Goal: Obtain resource: Download file/media

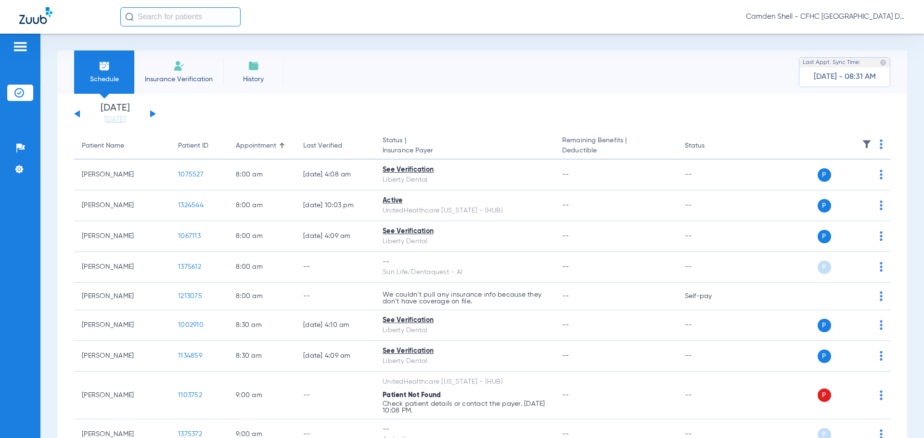
click at [154, 113] on button at bounding box center [153, 113] width 6 height 7
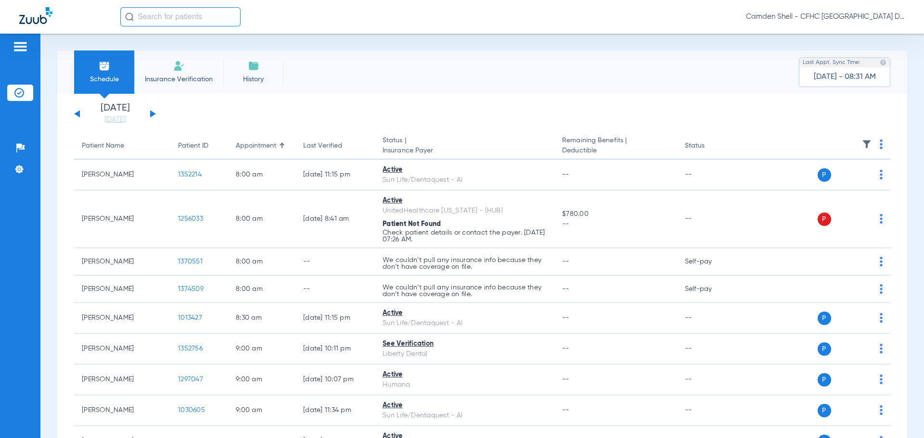
click at [154, 113] on button at bounding box center [153, 113] width 6 height 7
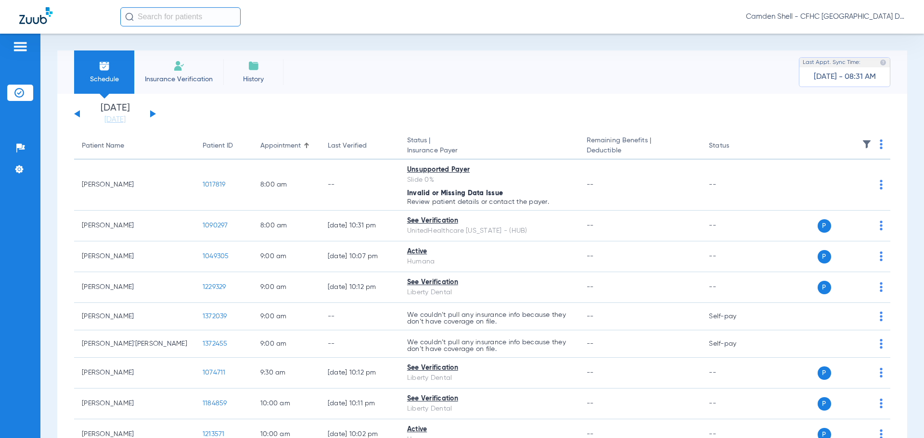
click at [154, 113] on button at bounding box center [153, 113] width 6 height 7
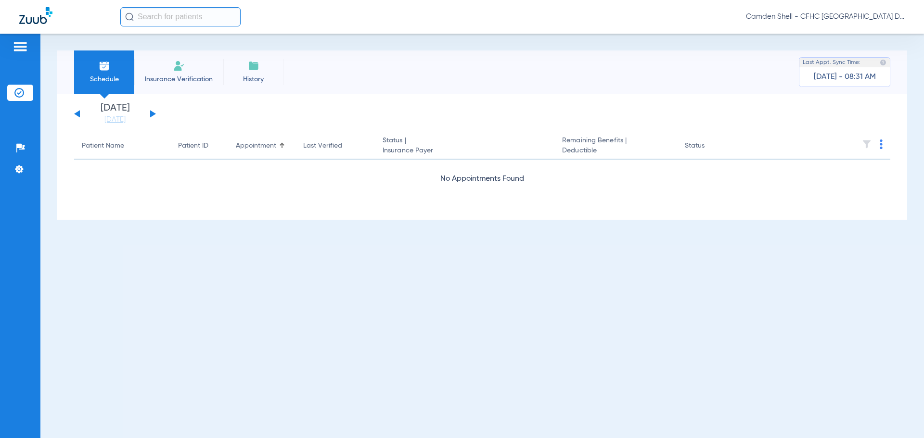
click at [77, 112] on div "[DATE] [DATE] [DATE] [DATE] [DATE] [DATE] [DATE] [DATE] [DATE] [DATE] [DATE] [D…" at bounding box center [115, 113] width 82 height 21
click at [76, 113] on button at bounding box center [77, 113] width 6 height 7
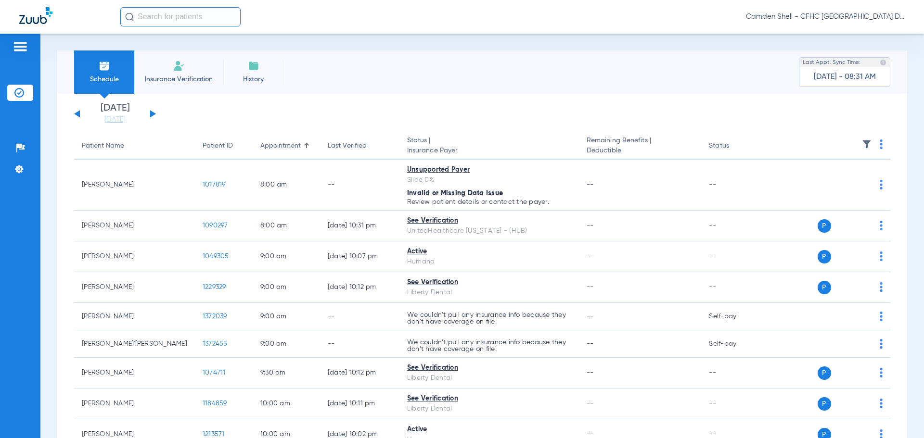
click at [76, 113] on button at bounding box center [77, 113] width 6 height 7
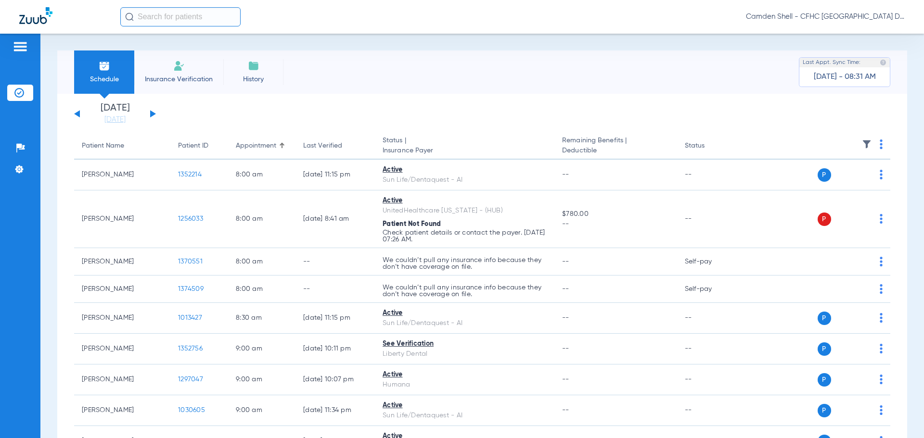
click at [78, 113] on button at bounding box center [77, 113] width 6 height 7
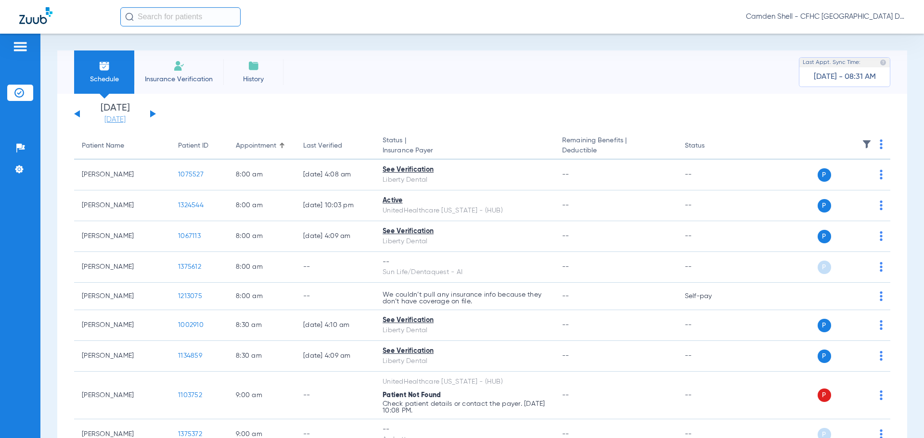
click at [108, 118] on link "[DATE]" at bounding box center [115, 120] width 58 height 10
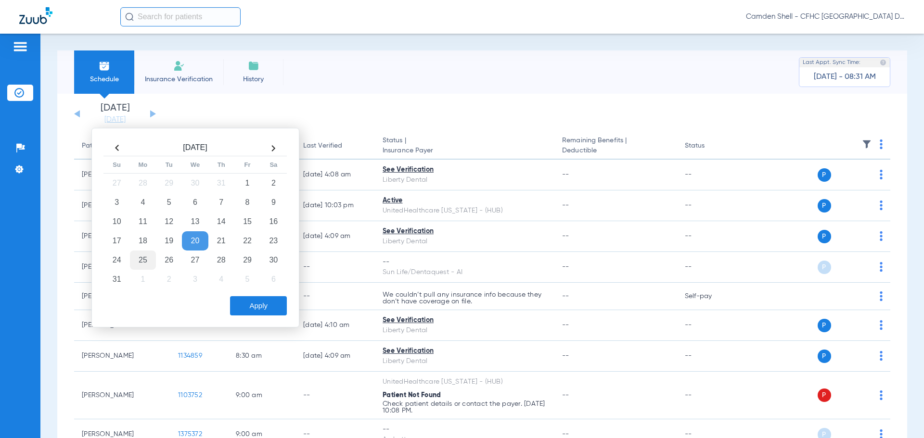
click at [146, 261] on td "25" at bounding box center [143, 260] width 26 height 19
click at [266, 303] on button "Apply" at bounding box center [258, 305] width 57 height 19
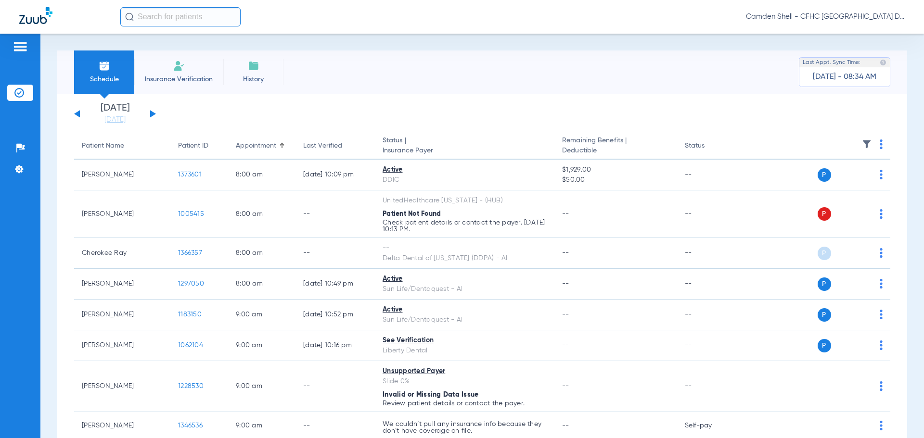
click at [879, 144] on img at bounding box center [880, 145] width 3 height 10
click at [506, 66] on div at bounding box center [462, 219] width 924 height 438
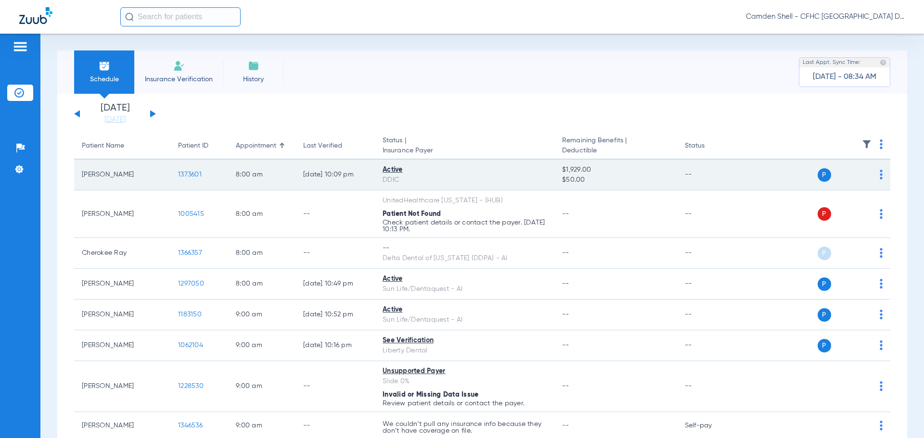
click at [879, 174] on img at bounding box center [880, 175] width 3 height 10
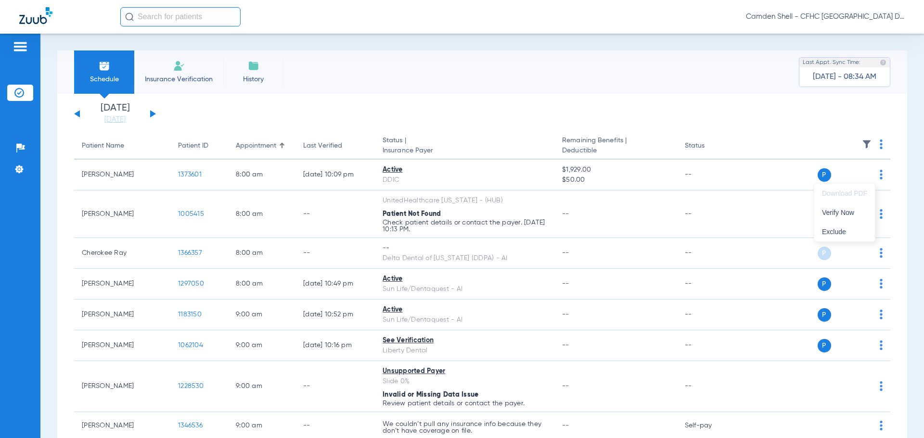
click at [596, 78] on div at bounding box center [462, 219] width 924 height 438
click at [901, 13] on span "Camden Shell - CFHC [GEOGRAPHIC_DATA] Dental" at bounding box center [825, 17] width 159 height 10
click at [867, 33] on span "Account Selection" at bounding box center [868, 34] width 54 height 7
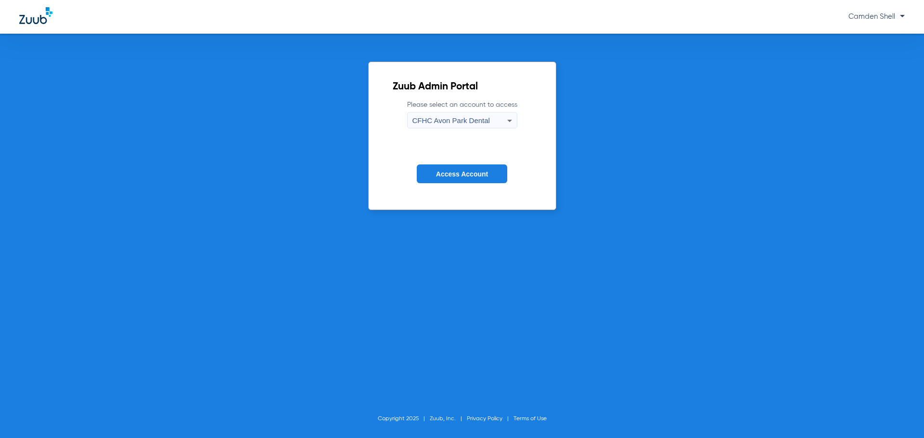
click at [508, 117] on icon at bounding box center [510, 121] width 12 height 12
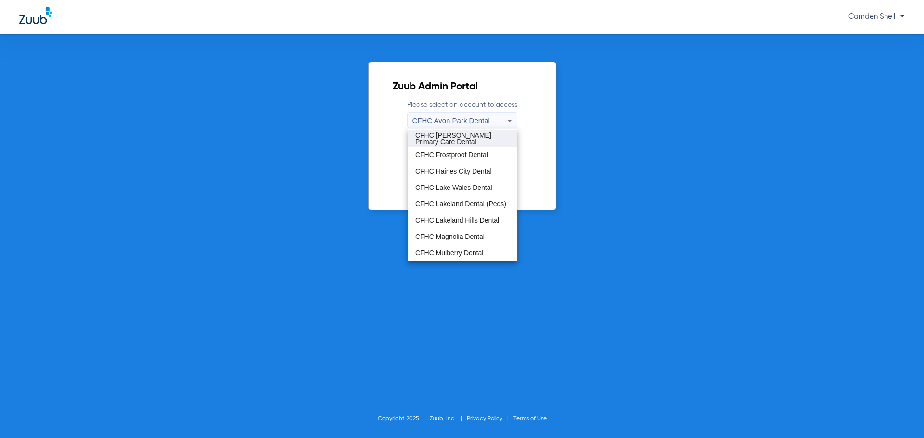
scroll to position [64, 0]
click at [477, 204] on span "CFHC Magnolia Dental" at bounding box center [449, 204] width 69 height 7
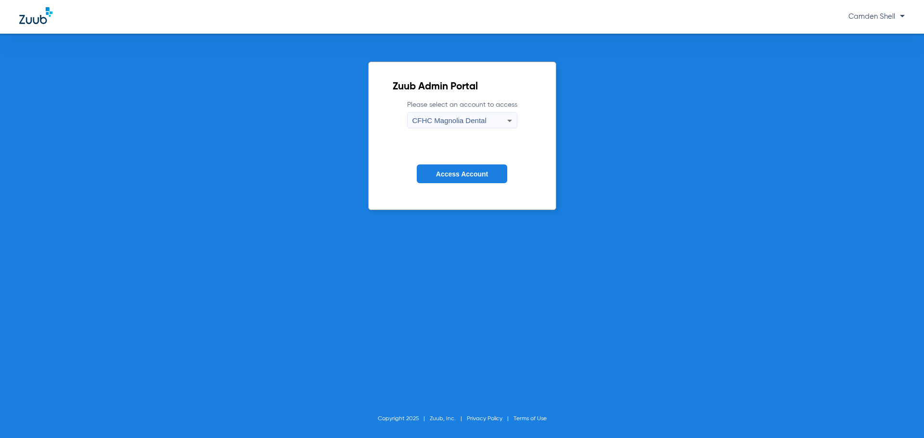
click at [454, 164] on form "Please select an account to access CFHC Magnolia Dental Access Account" at bounding box center [462, 149] width 139 height 98
click at [453, 170] on span "Access Account" at bounding box center [462, 174] width 52 height 8
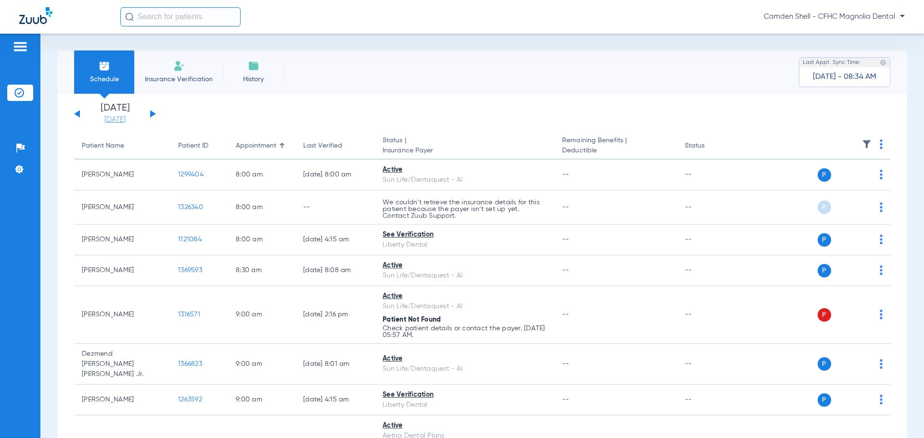
click at [121, 118] on link "[DATE]" at bounding box center [115, 120] width 58 height 10
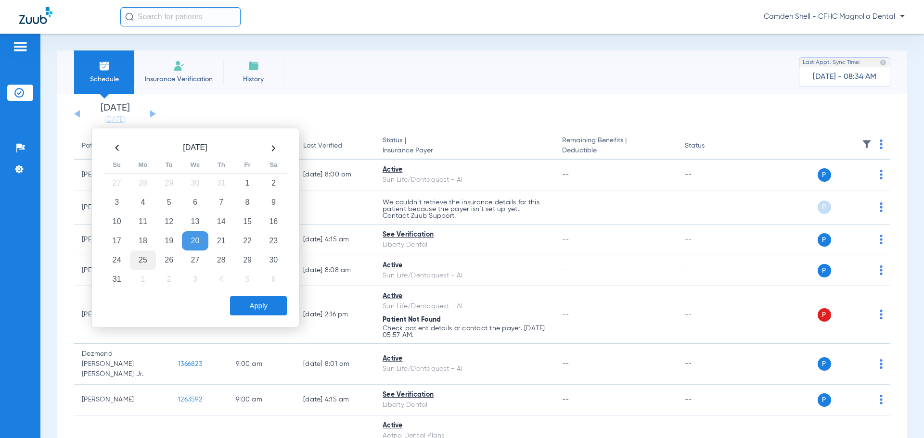
click at [143, 256] on td "25" at bounding box center [143, 260] width 26 height 19
click at [257, 299] on button "Apply" at bounding box center [258, 305] width 57 height 19
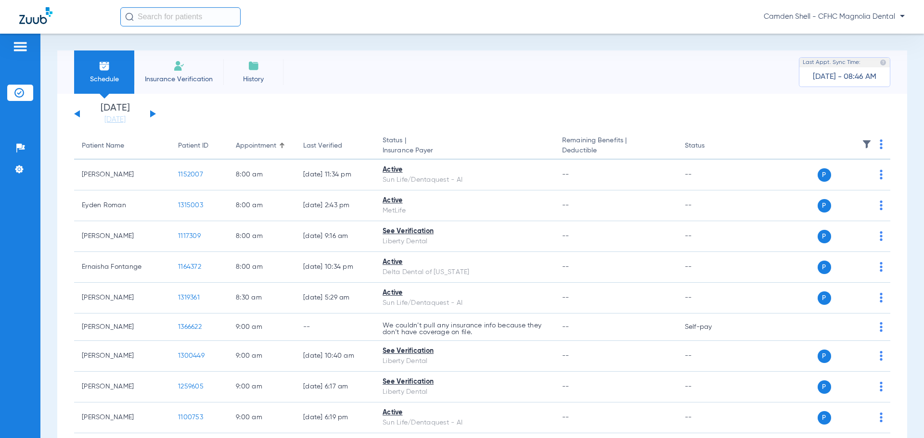
click at [77, 108] on div "[DATE] [DATE] [DATE] [DATE] [DATE] [DATE] [DATE] [DATE] [DATE] [DATE] [DATE] [D…" at bounding box center [115, 113] width 82 height 21
click at [153, 113] on button at bounding box center [153, 113] width 6 height 7
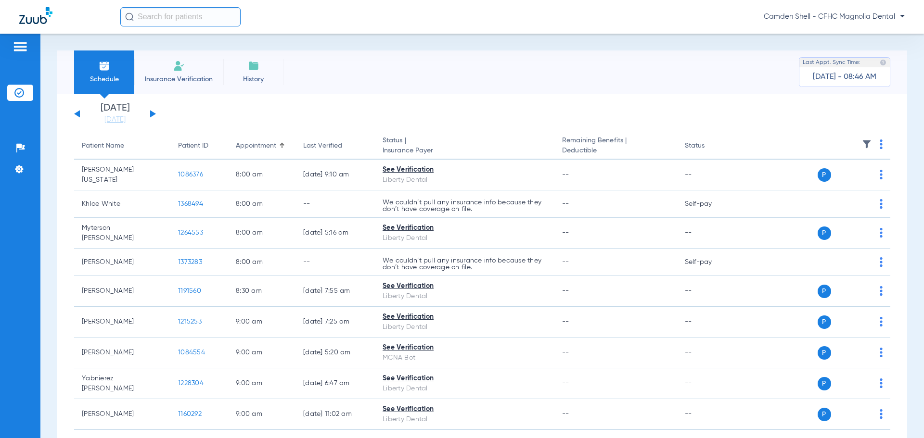
click at [78, 113] on button at bounding box center [77, 113] width 6 height 7
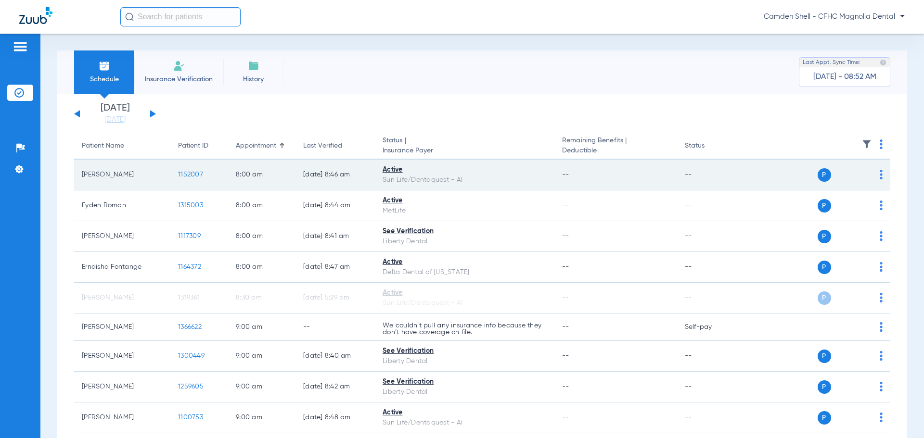
click at [188, 172] on span "1152007" at bounding box center [190, 174] width 25 height 7
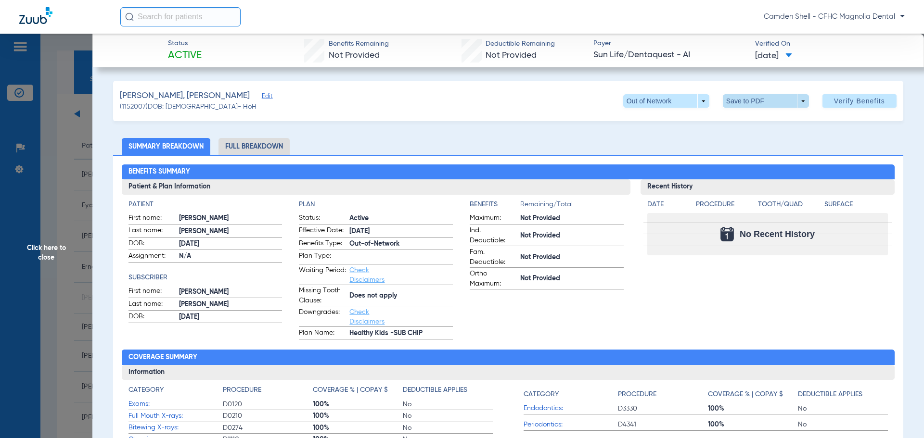
click at [739, 101] on span at bounding box center [766, 100] width 86 height 13
click at [757, 121] on span "Save to PDF" at bounding box center [762, 120] width 38 height 7
click at [760, 120] on div "[PERSON_NAME], [PERSON_NAME] Edit (1152007) DOB: [DEMOGRAPHIC_DATA] - HoH Out o…" at bounding box center [508, 101] width 790 height 40
click at [41, 244] on span "Click here to close" at bounding box center [46, 253] width 92 height 438
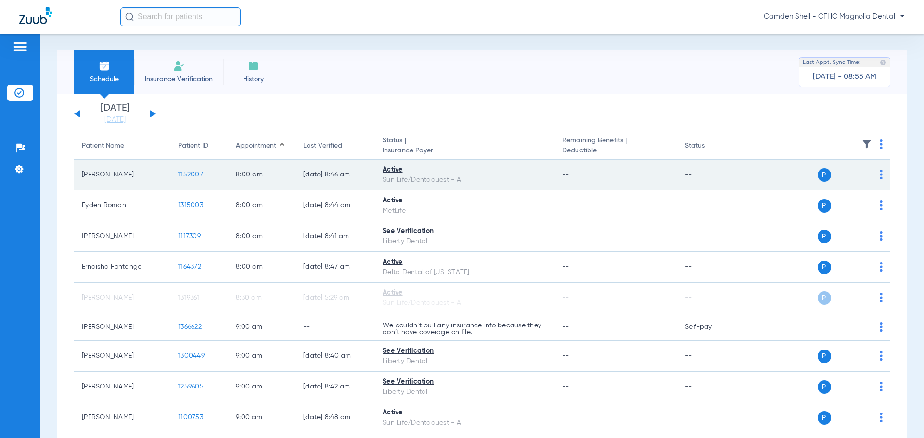
click at [185, 174] on span "1152007" at bounding box center [190, 174] width 25 height 7
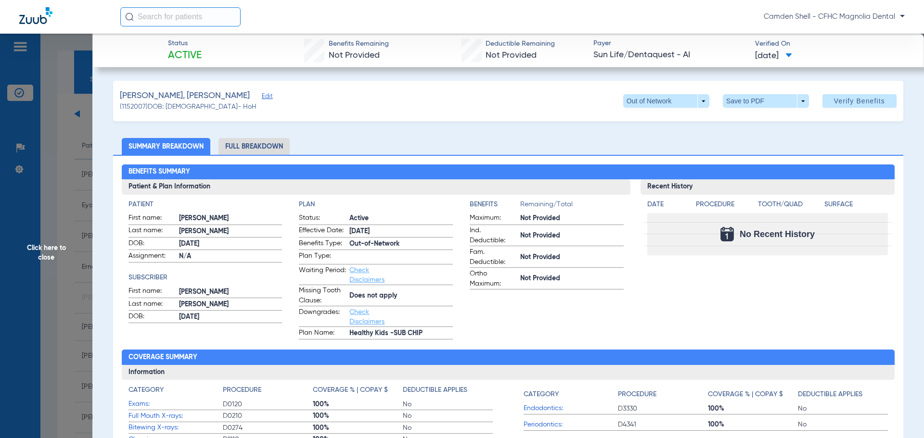
click at [49, 247] on span "Click here to close" at bounding box center [46, 253] width 92 height 438
